Goal: Navigation & Orientation: Find specific page/section

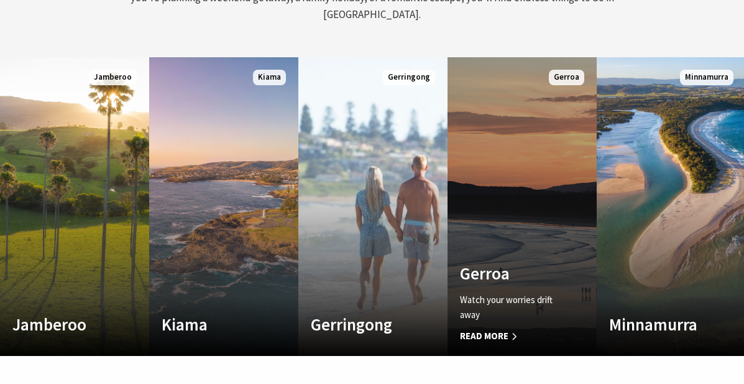
scroll to position [657, 0]
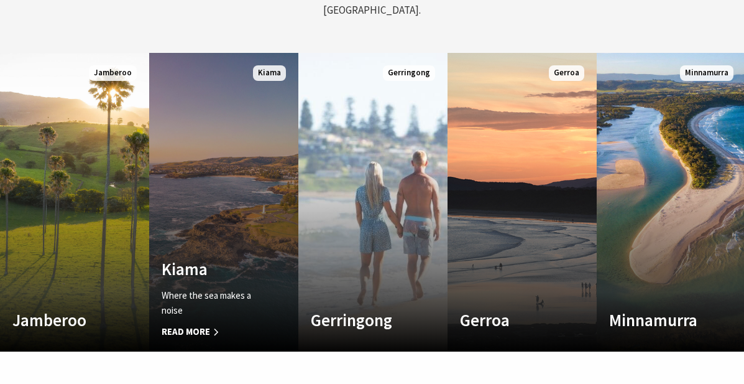
click at [193, 324] on span "Read More" at bounding box center [213, 331] width 102 height 15
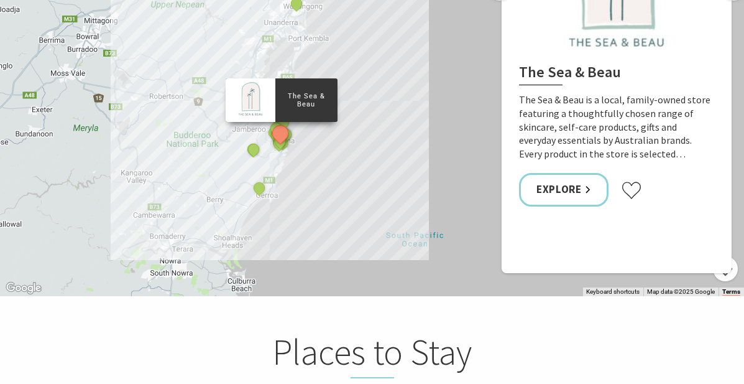
scroll to position [2507, 0]
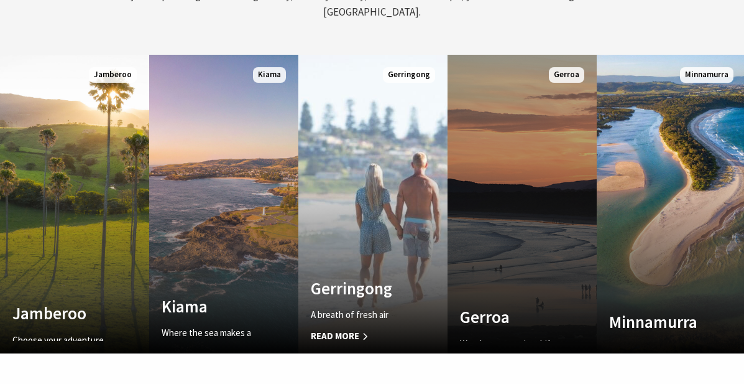
scroll to position [195, 735]
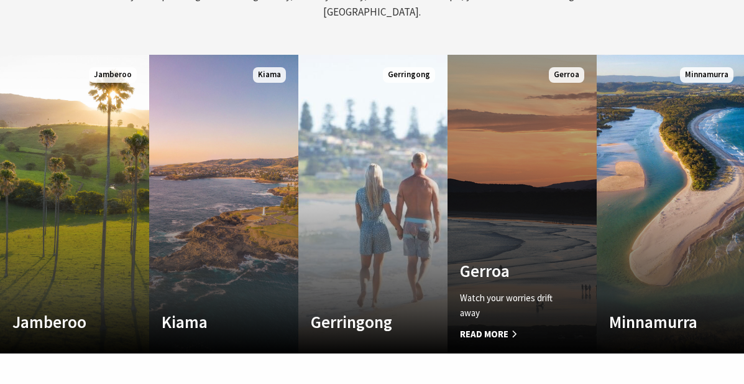
click at [490, 305] on div "Watch your worries drift away Read More" at bounding box center [511, 315] width 102 height 51
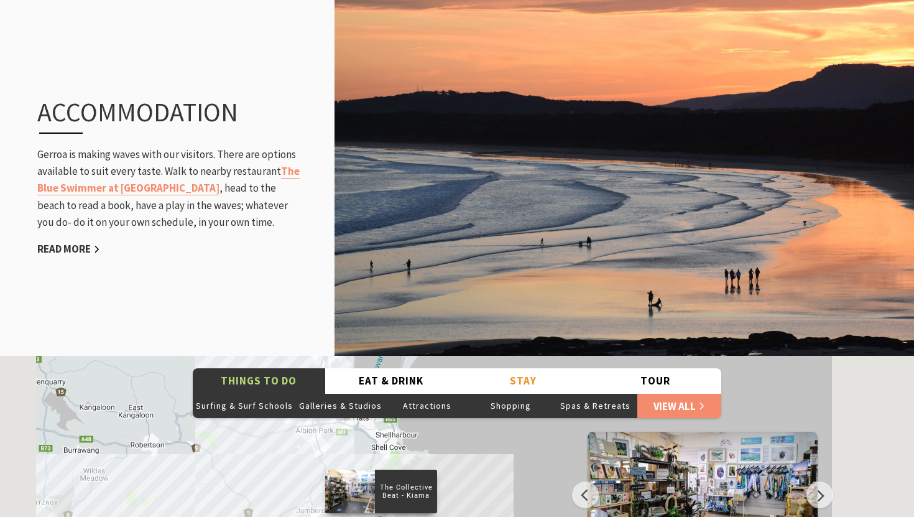
scroll to position [423, 911]
